Goal: Find specific page/section: Find specific page/section

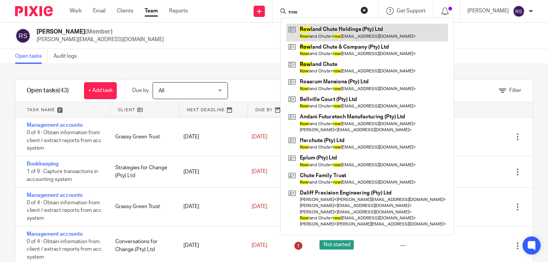
type input "row"
click at [357, 38] on link at bounding box center [367, 32] width 162 height 17
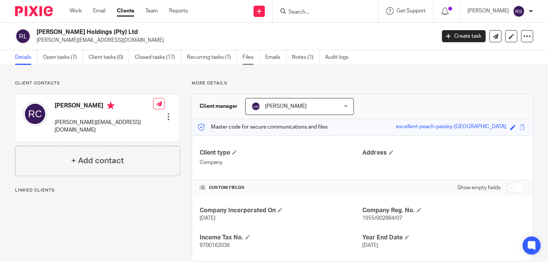
click at [247, 61] on link "Files" at bounding box center [251, 57] width 17 height 15
